Goal: Task Accomplishment & Management: Use online tool/utility

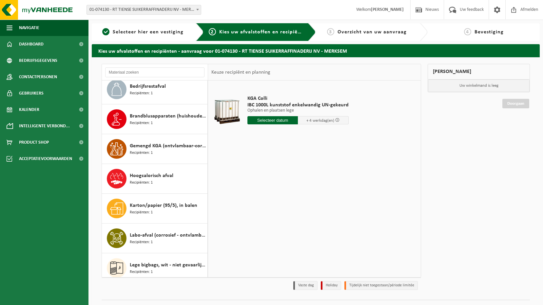
scroll to position [212, 0]
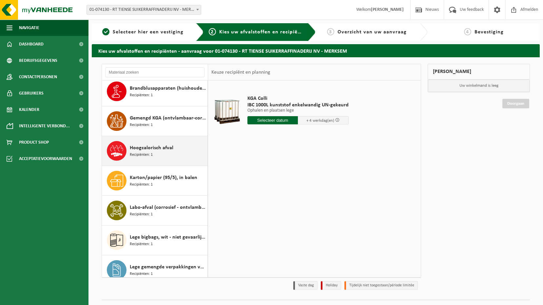
click at [157, 142] on div "Hoogcalorisch afval Recipiënten: 1" at bounding box center [168, 151] width 76 height 20
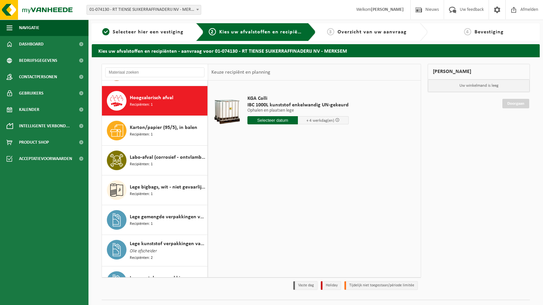
scroll to position [268, 0]
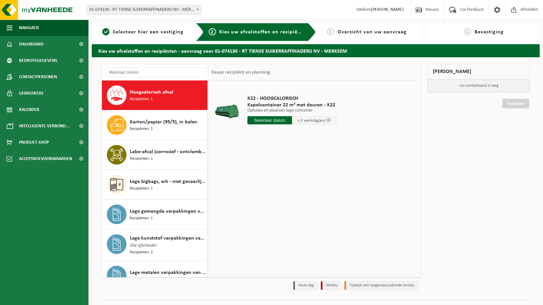
click at [294, 119] on span "+ 2 werkdag(en)" at bounding box center [314, 120] width 45 height 8
click at [282, 121] on input "text" at bounding box center [269, 120] width 45 height 8
click at [286, 187] on div "25" at bounding box center [287, 189] width 11 height 10
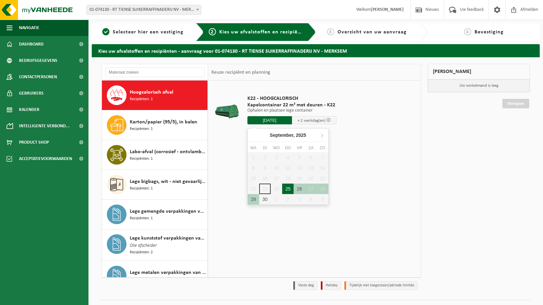
type input "Van 2025-09-25"
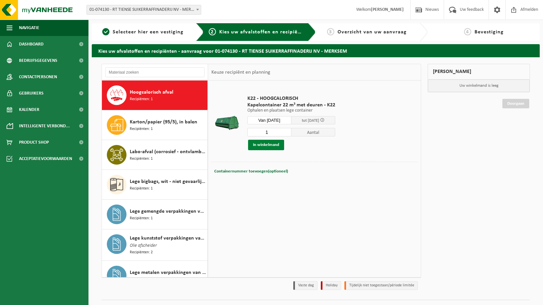
click at [275, 146] on button "In winkelmand" at bounding box center [266, 145] width 36 height 10
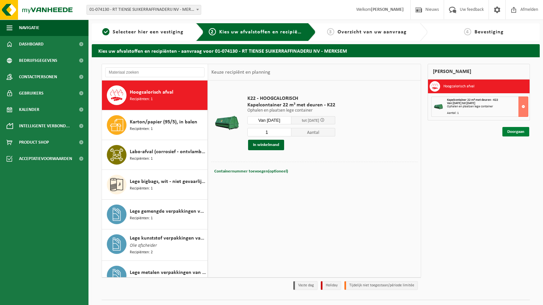
click at [514, 130] on link "Doorgaan" at bounding box center [515, 131] width 27 height 9
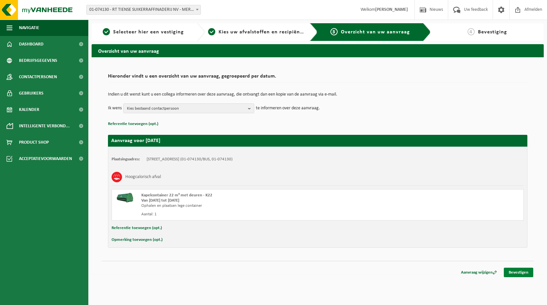
click at [509, 271] on link "Bevestigen" at bounding box center [518, 272] width 29 height 9
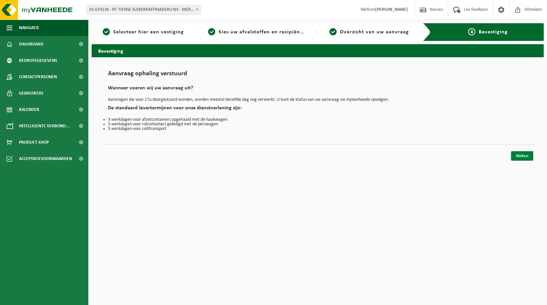
click at [519, 157] on link "Sluiten" at bounding box center [522, 155] width 22 height 9
